Goal: Information Seeking & Learning: Learn about a topic

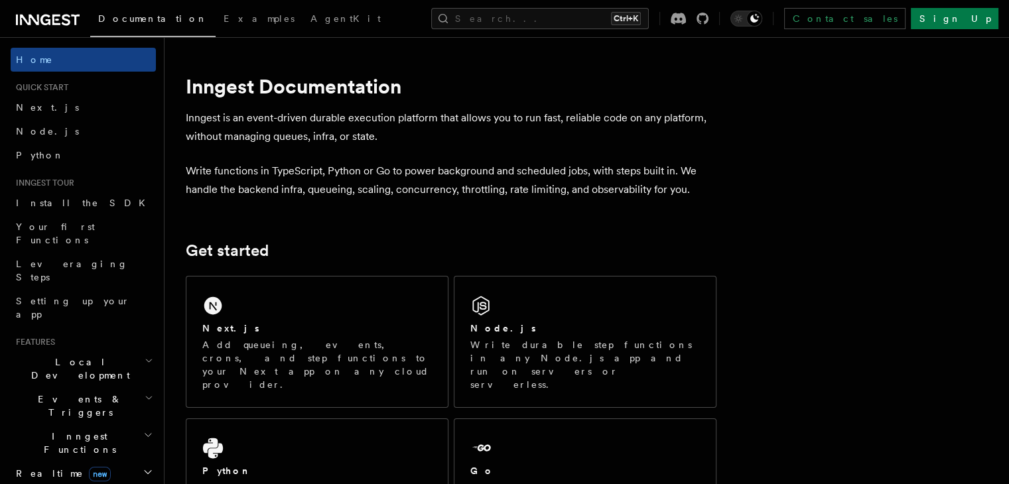
scroll to position [398, 0]
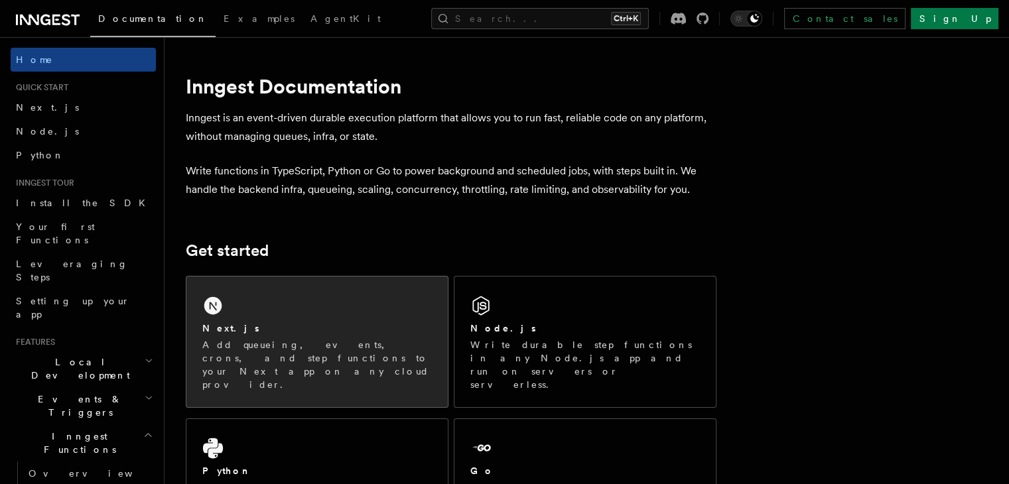
click at [307, 335] on div "Next.js" at bounding box center [316, 329] width 229 height 14
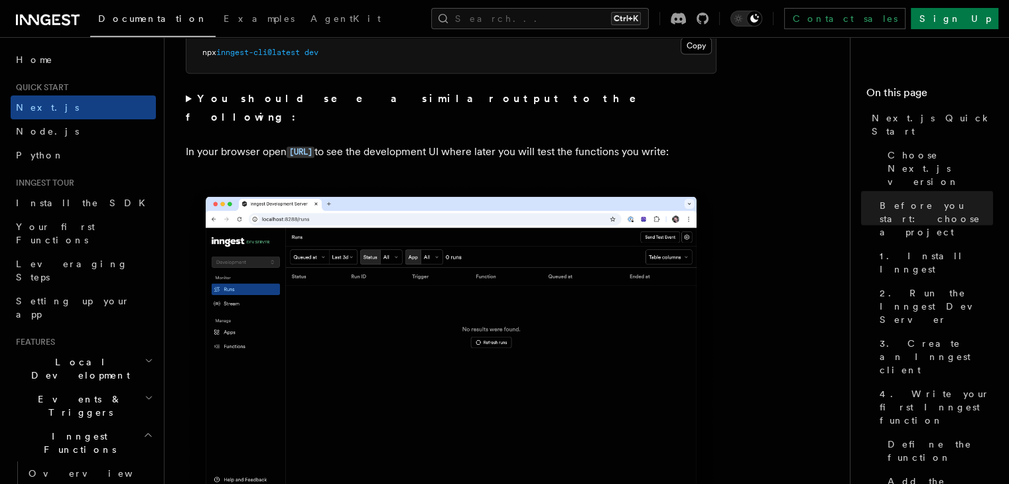
scroll to position [862, 0]
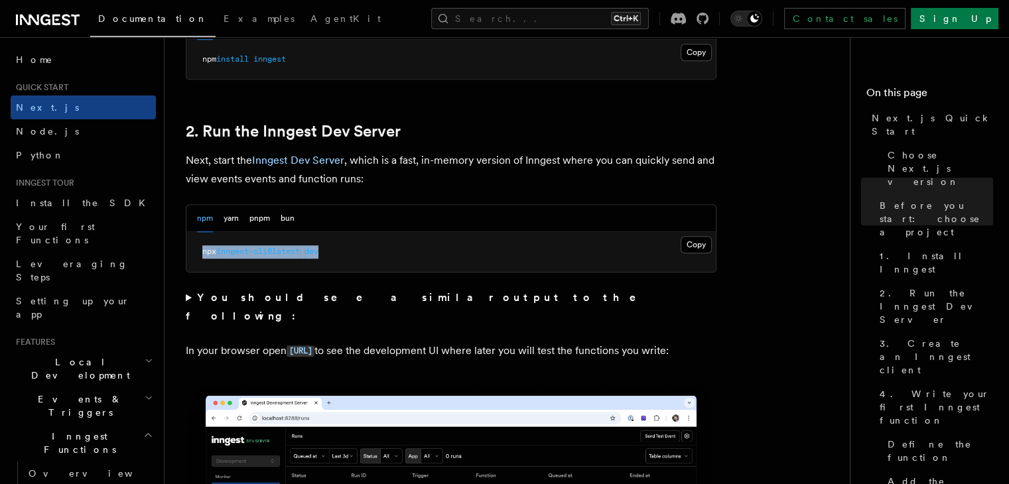
drag, startPoint x: 350, startPoint y: 253, endPoint x: 193, endPoint y: 249, distance: 157.2
click at [193, 249] on pre "npx inngest-cli@latest dev" at bounding box center [450, 252] width 529 height 40
copy span "npx inngest-cli@latest dev"
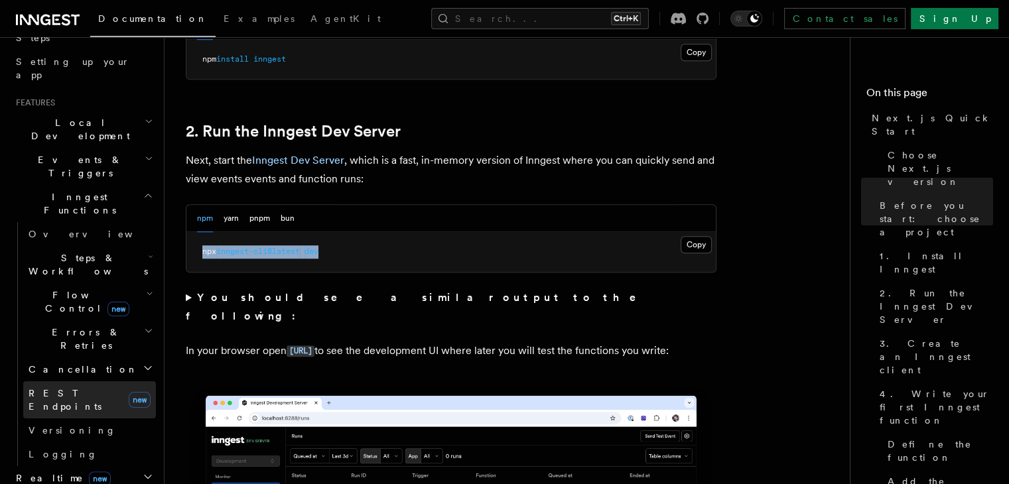
scroll to position [265, 0]
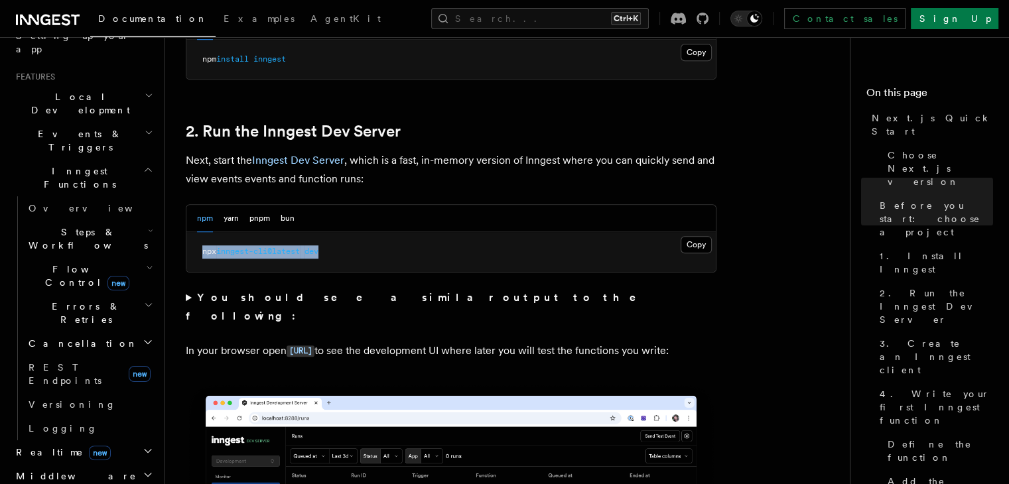
click at [90, 226] on span "Steps & Workflows" at bounding box center [85, 239] width 125 height 27
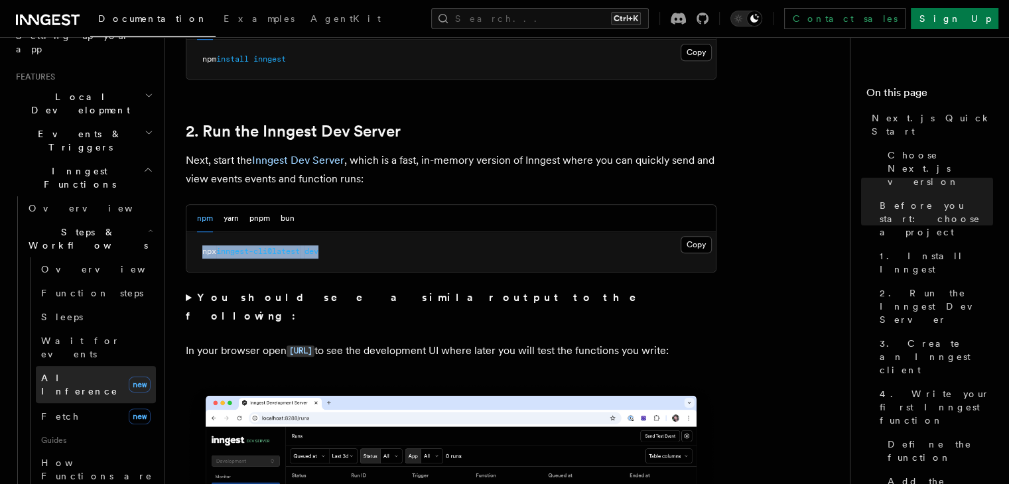
click at [91, 373] on span "AI Inference" at bounding box center [79, 385] width 77 height 24
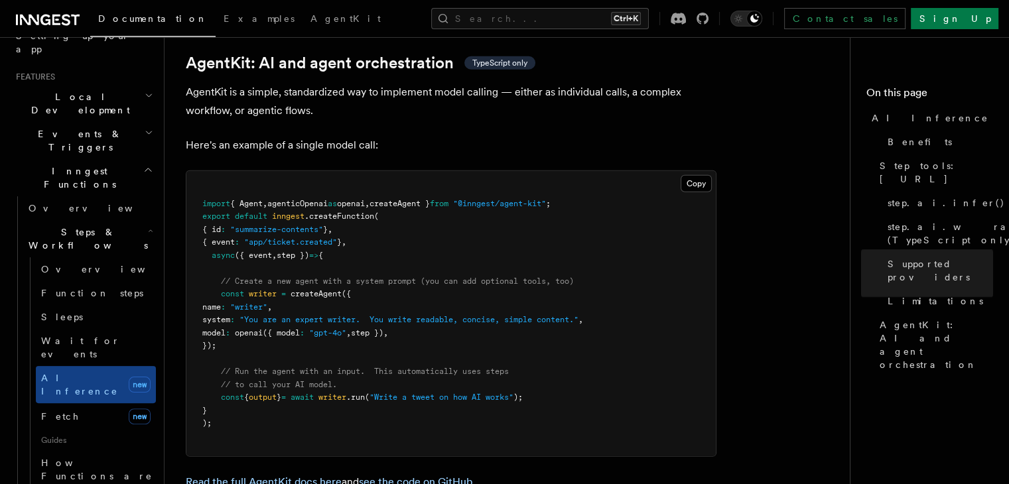
scroll to position [3913, 0]
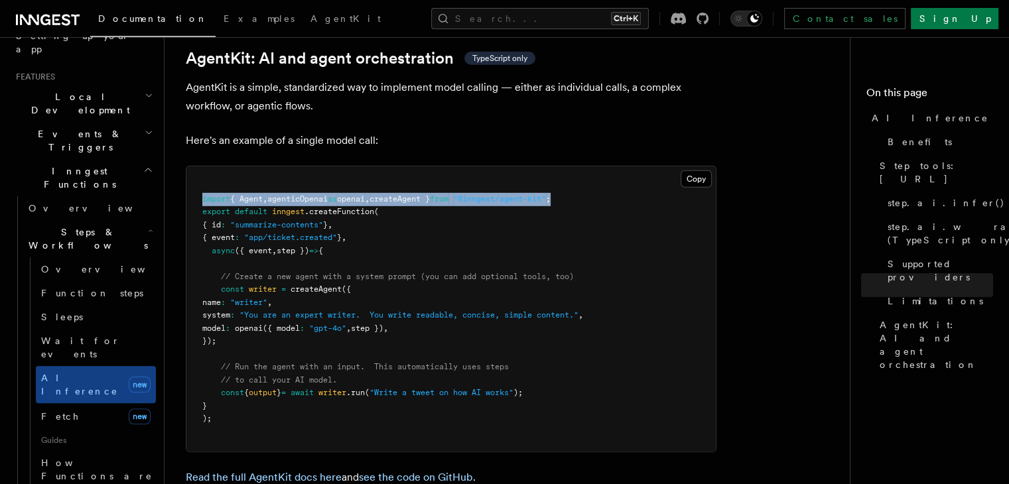
drag, startPoint x: 602, startPoint y: 139, endPoint x: 180, endPoint y: 141, distance: 421.8
copy span "import { Agent , agenticOpenai as openai , createAgent } from "@inngest/agent-k…"
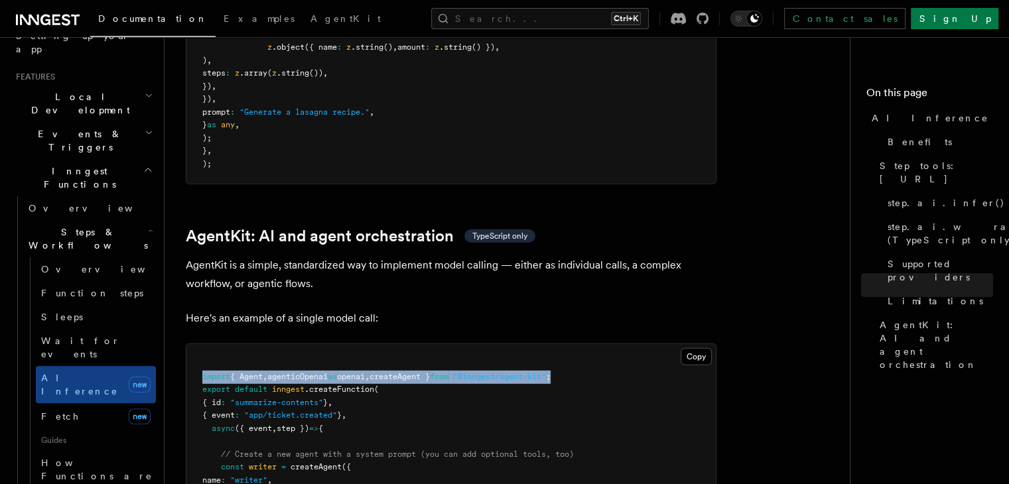
scroll to position [3714, 0]
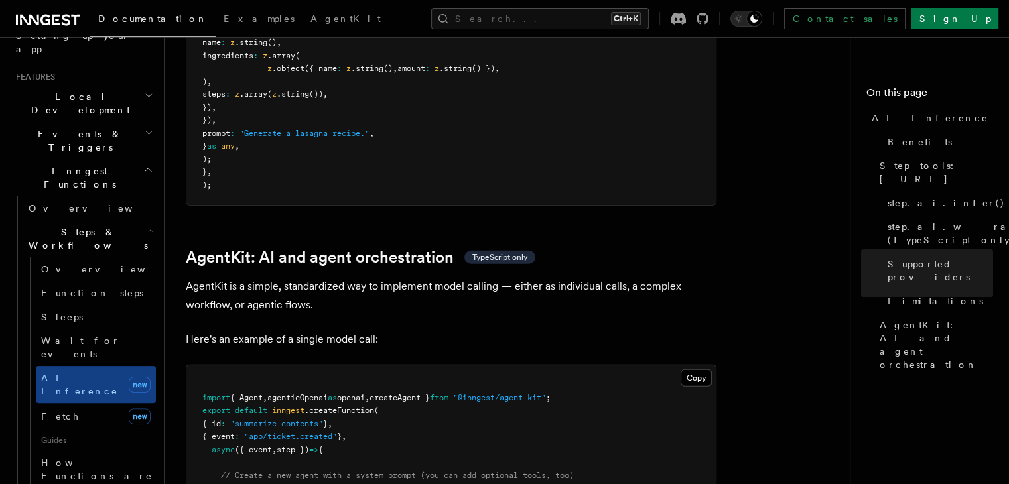
click at [493, 277] on p "AgentKit is a simple, standardized way to implement model calling — either as i…" at bounding box center [451, 295] width 531 height 37
